Goal: Information Seeking & Learning: Learn about a topic

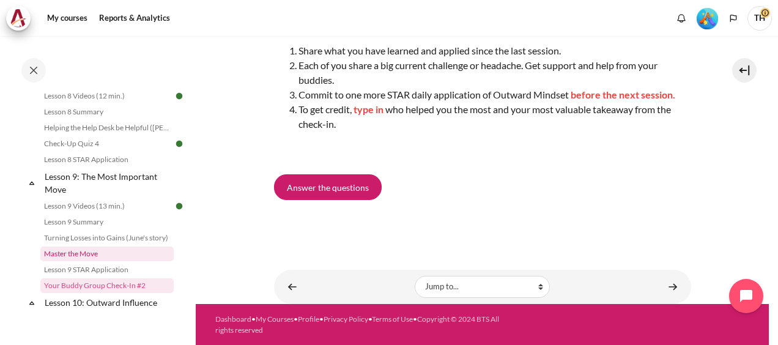
scroll to position [935, 0]
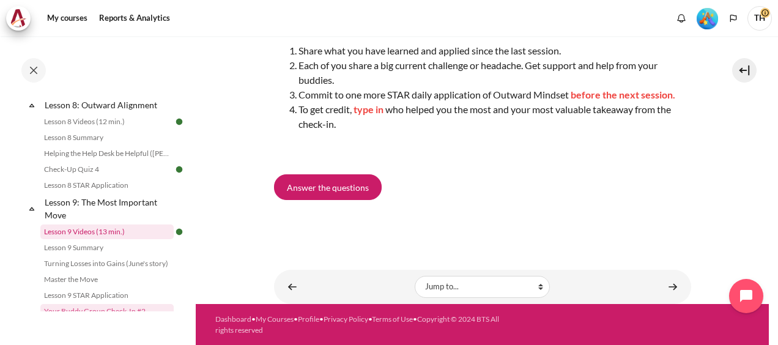
click at [101, 239] on link "Lesson 9 Videos (13 min.)" at bounding box center [106, 231] width 133 height 15
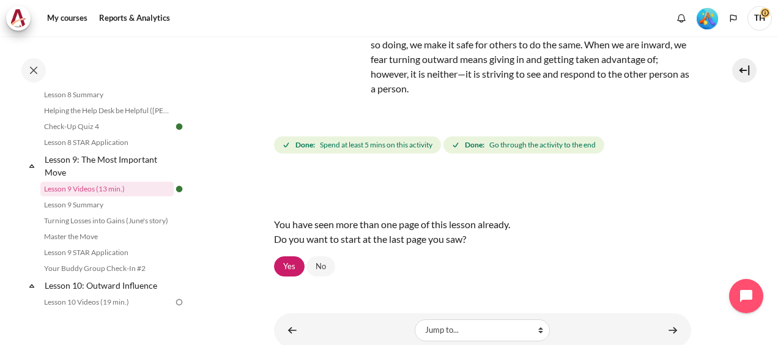
scroll to position [161, 0]
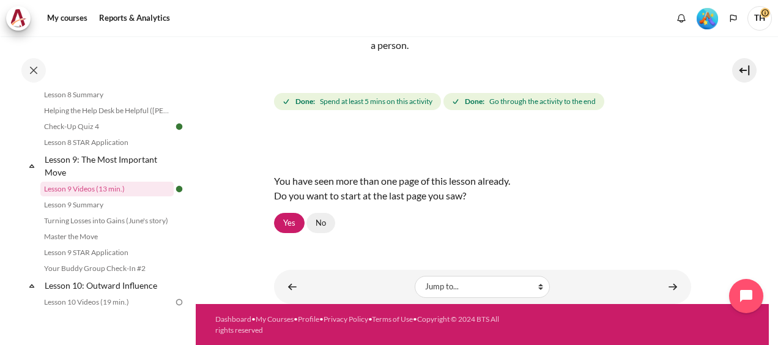
click at [325, 222] on link "No" at bounding box center [320, 223] width 29 height 21
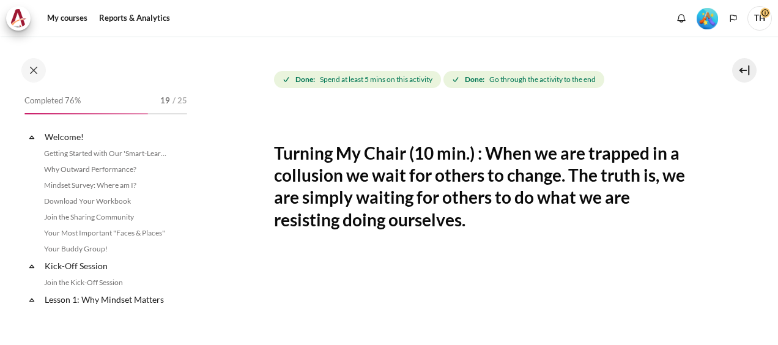
scroll to position [977, 0]
